Goal: Task Accomplishment & Management: Manage account settings

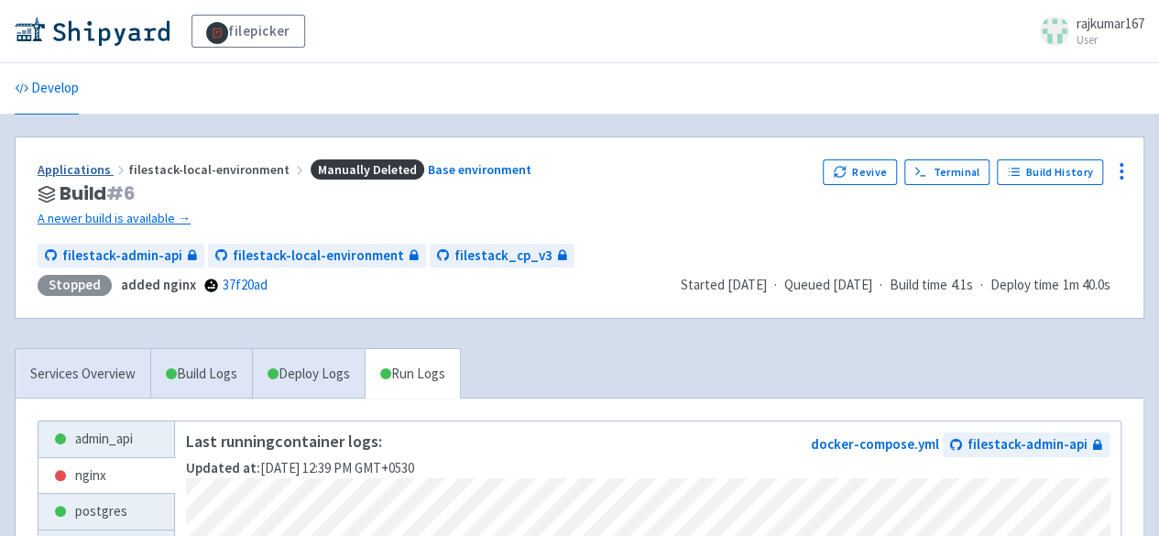
click at [88, 170] on link "Applications" at bounding box center [83, 169] width 91 height 16
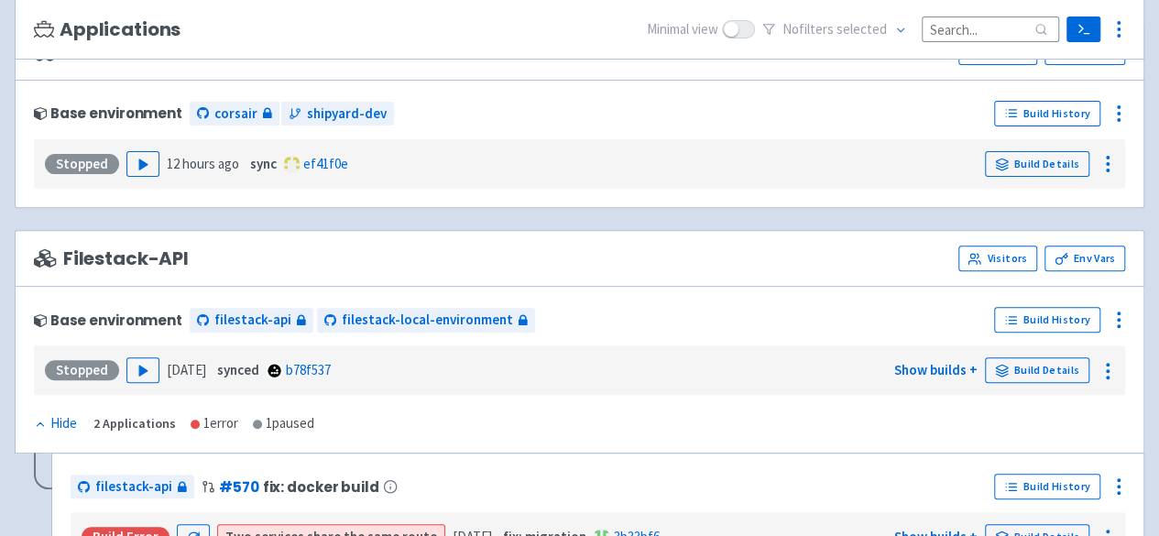
scroll to position [275, 0]
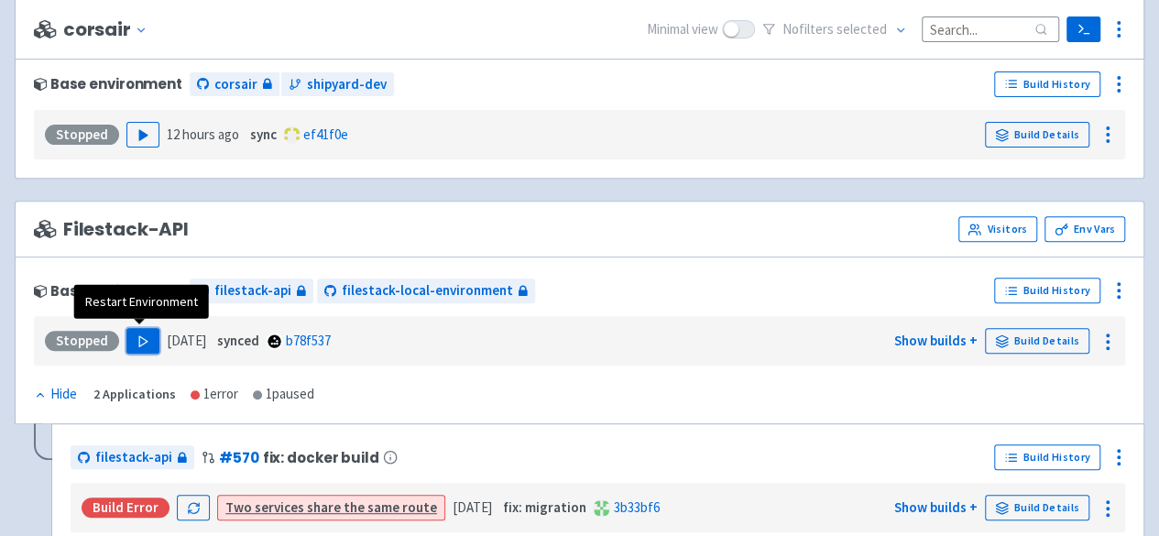
click at [139, 336] on polygon "button" at bounding box center [143, 341] width 8 height 10
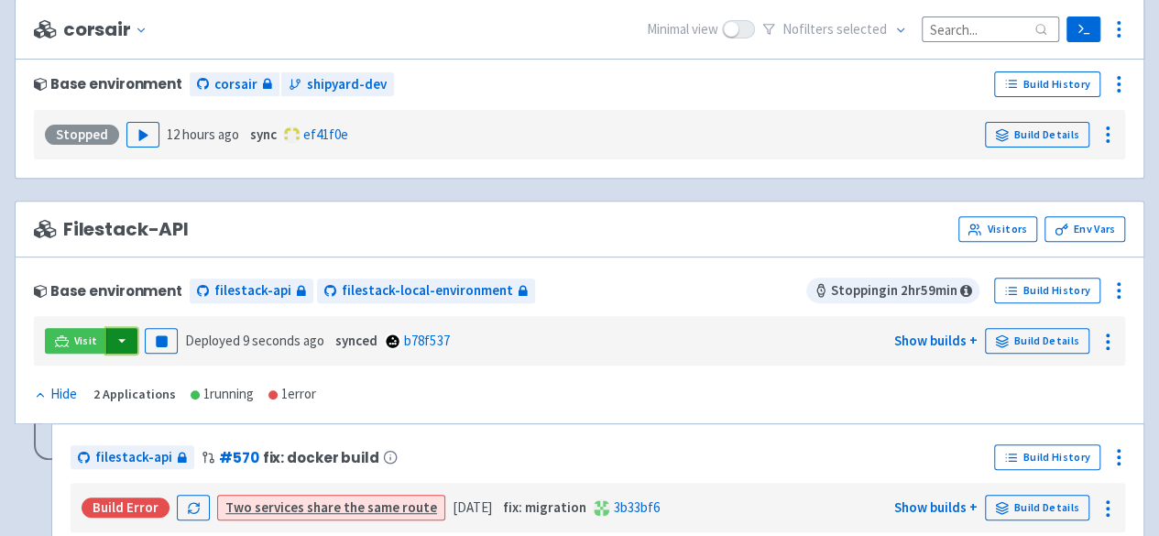
click at [119, 338] on button "button" at bounding box center [121, 341] width 31 height 26
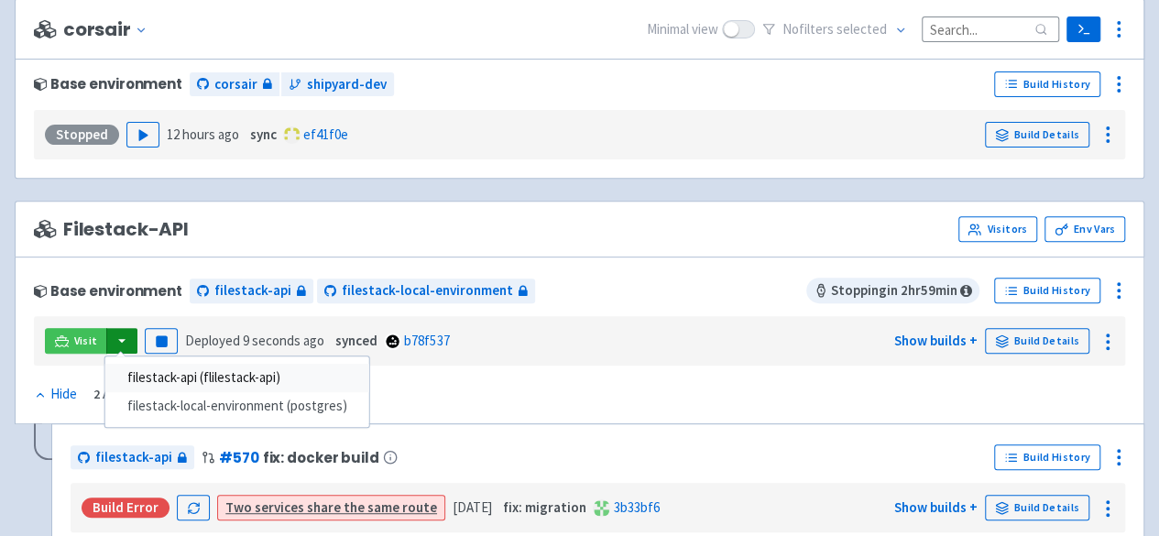
click at [249, 374] on link "filestack-api (flilestack-api)" at bounding box center [237, 378] width 264 height 28
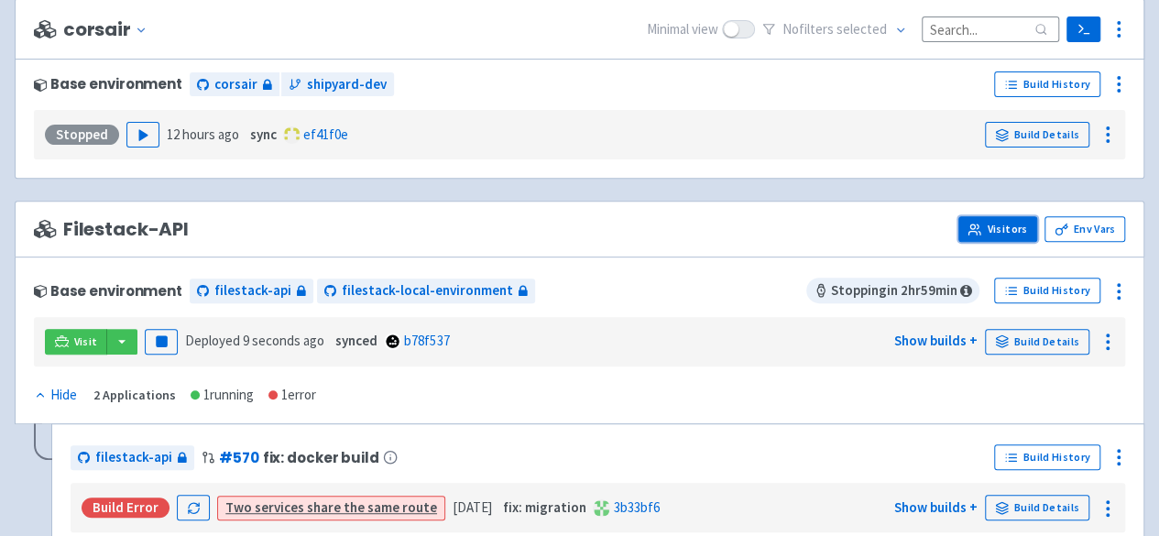
click at [1015, 230] on link "Visitors" at bounding box center [998, 229] width 79 height 26
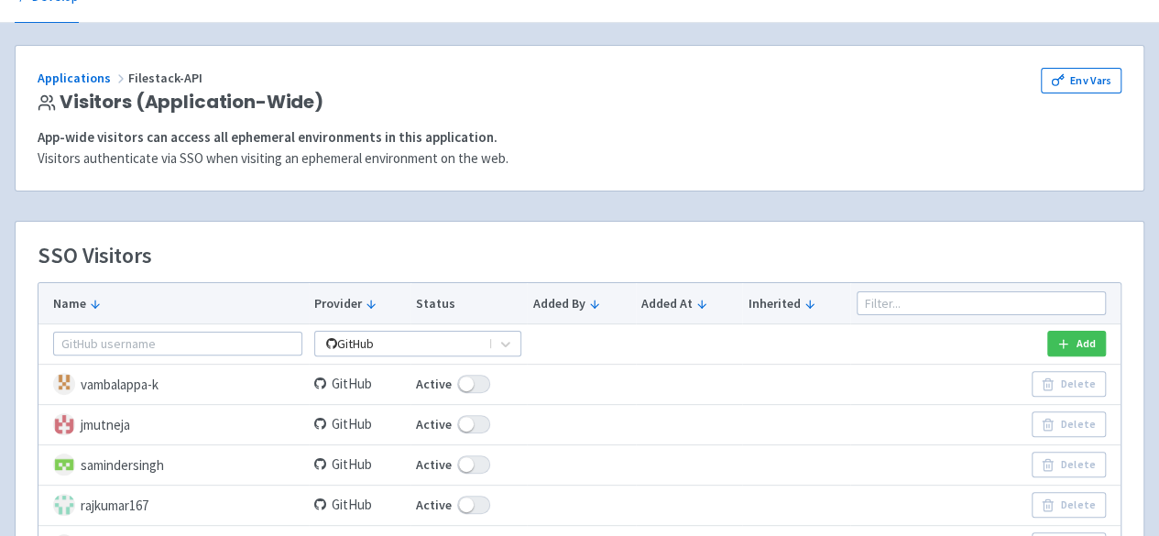
scroll to position [183, 0]
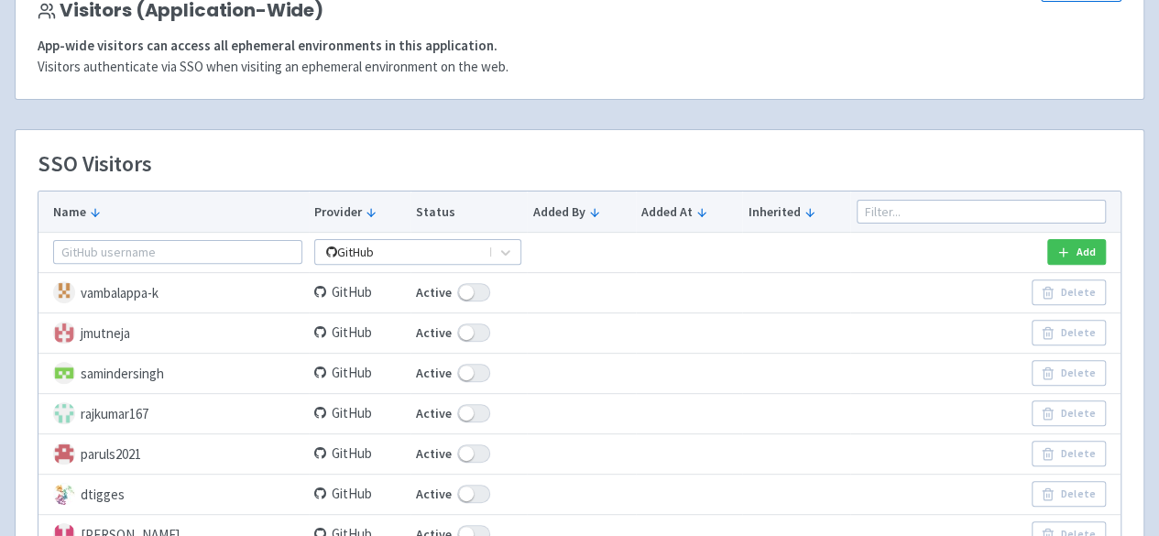
click at [470, 410] on span at bounding box center [473, 413] width 33 height 18
click at [428, 410] on input "Active" at bounding box center [422, 414] width 12 height 12
checkbox input "false"
